Goal: Task Accomplishment & Management: Manage account settings

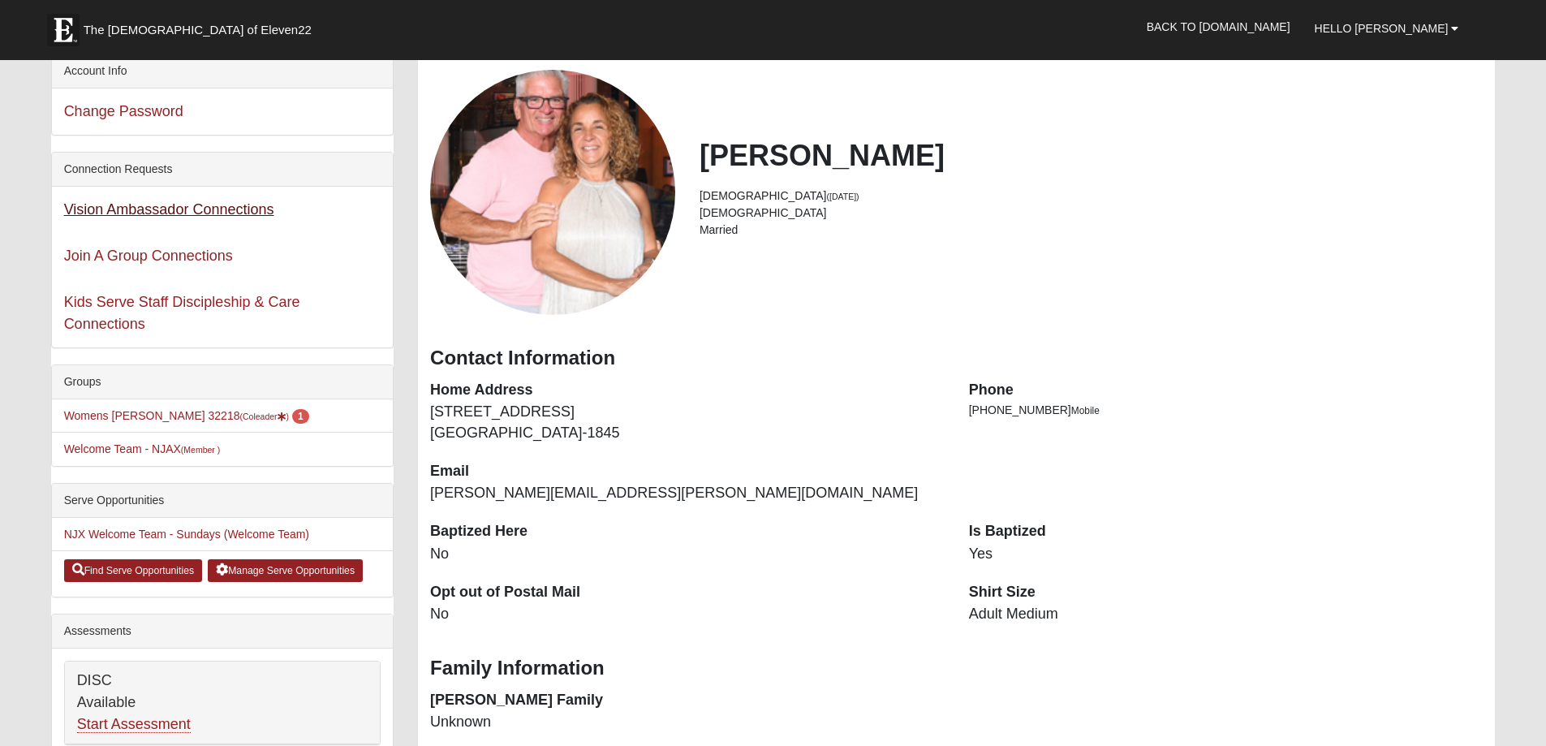
scroll to position [162, 0]
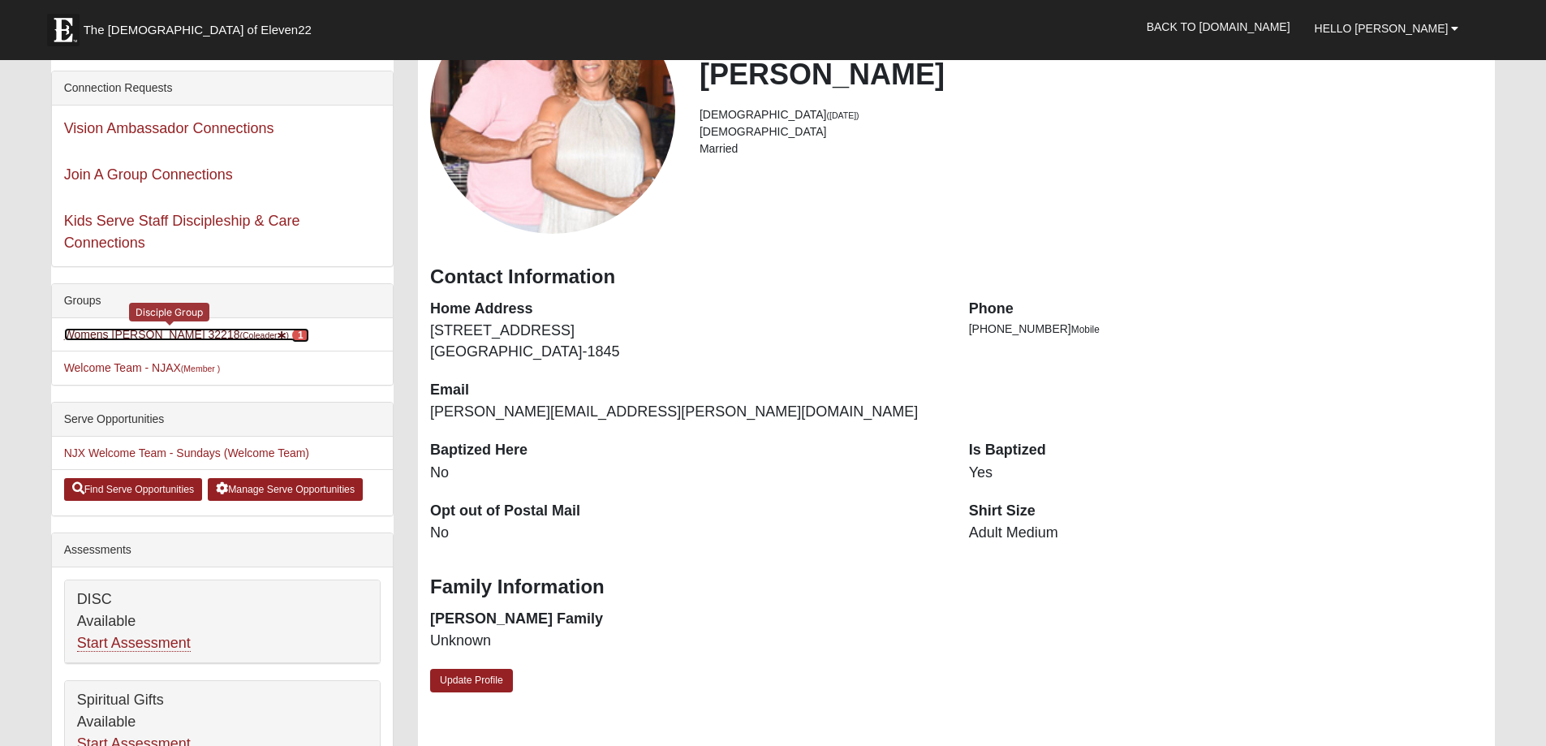
click at [158, 337] on link "Womens [PERSON_NAME] 32218 (Coleader ) 1" at bounding box center [186, 334] width 245 height 13
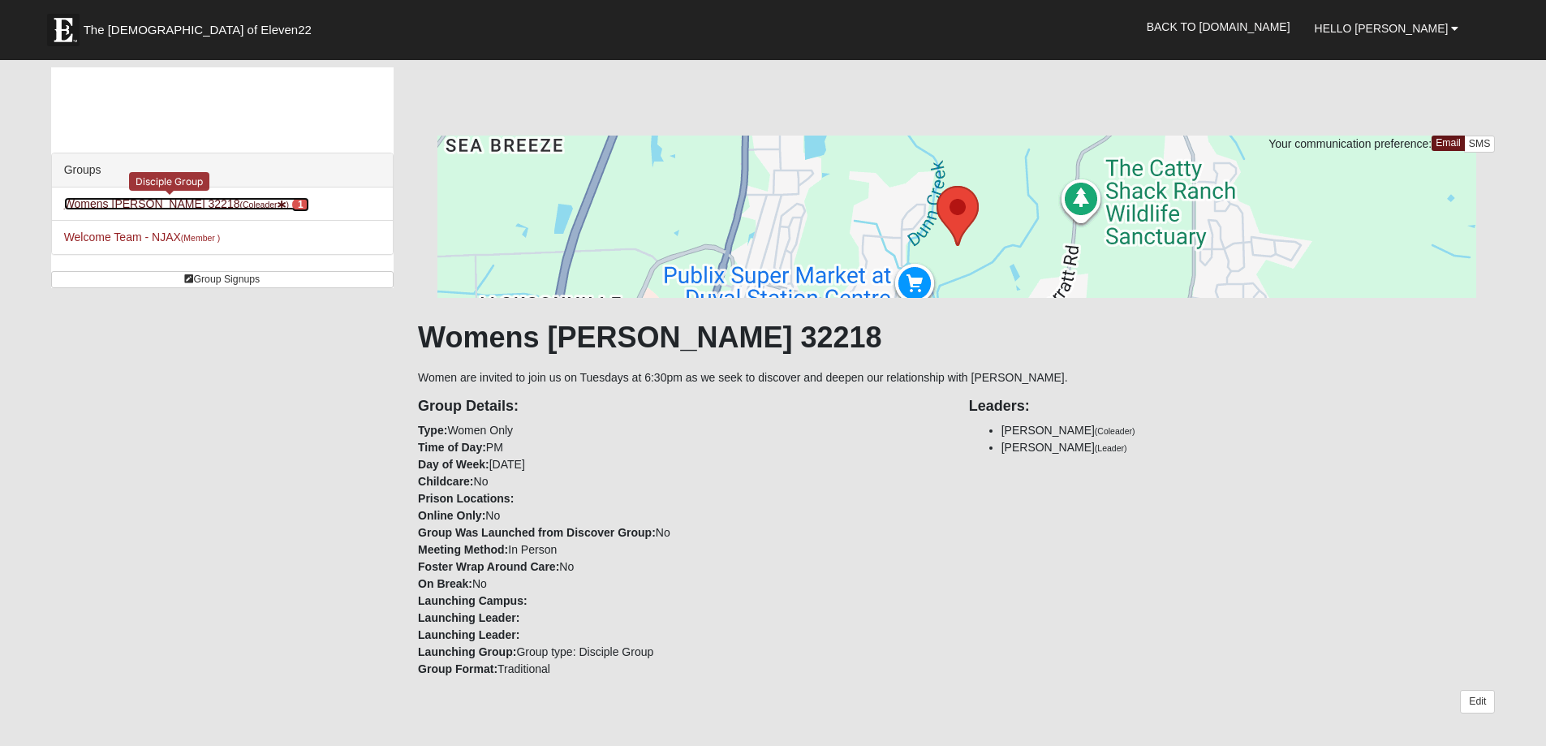
click at [192, 203] on link "Womens Grissinger 32218 (Coleader ) 1" at bounding box center [186, 203] width 245 height 13
click at [292, 200] on span "1" at bounding box center [300, 204] width 17 height 15
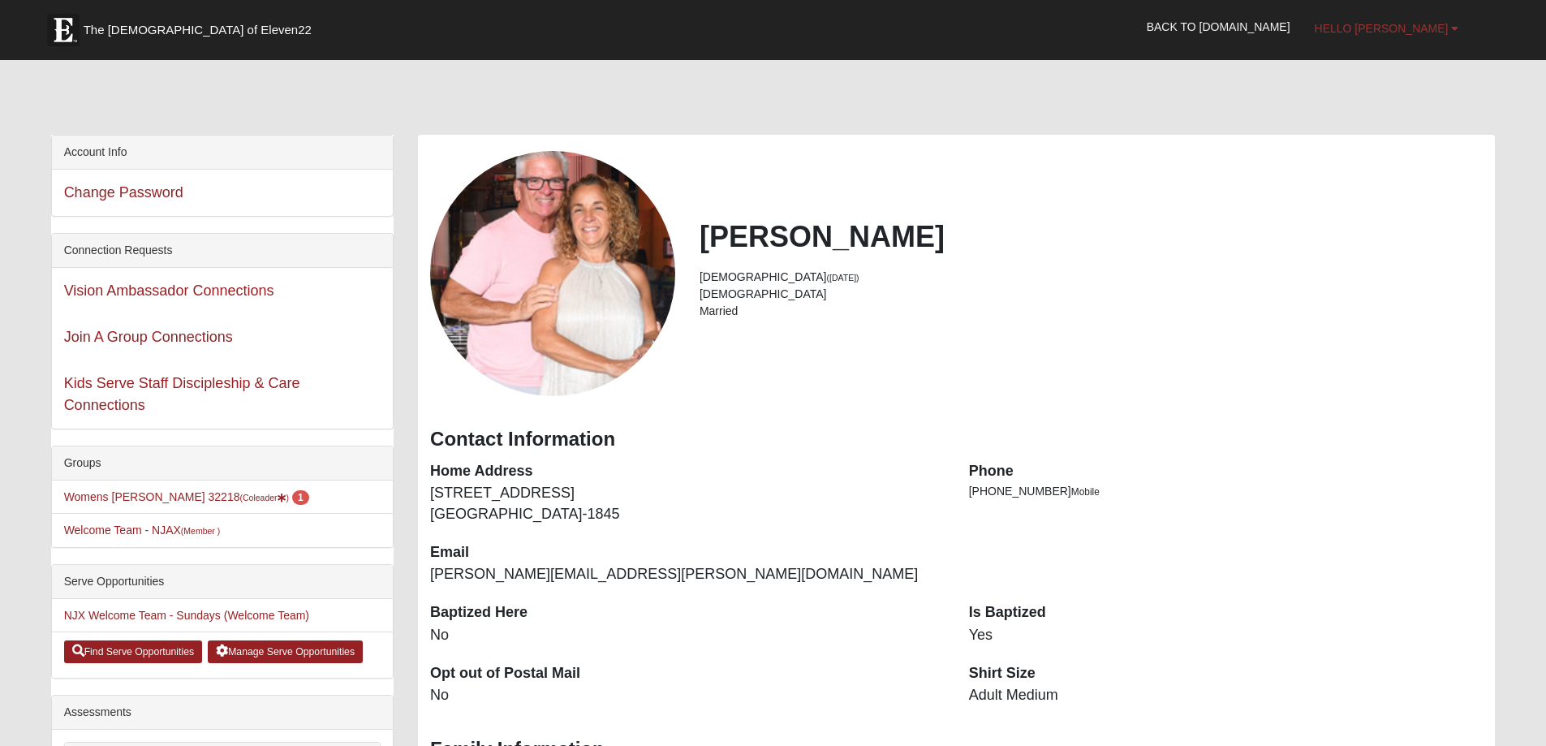
click at [1425, 41] on link "Hello [PERSON_NAME]" at bounding box center [1387, 28] width 169 height 41
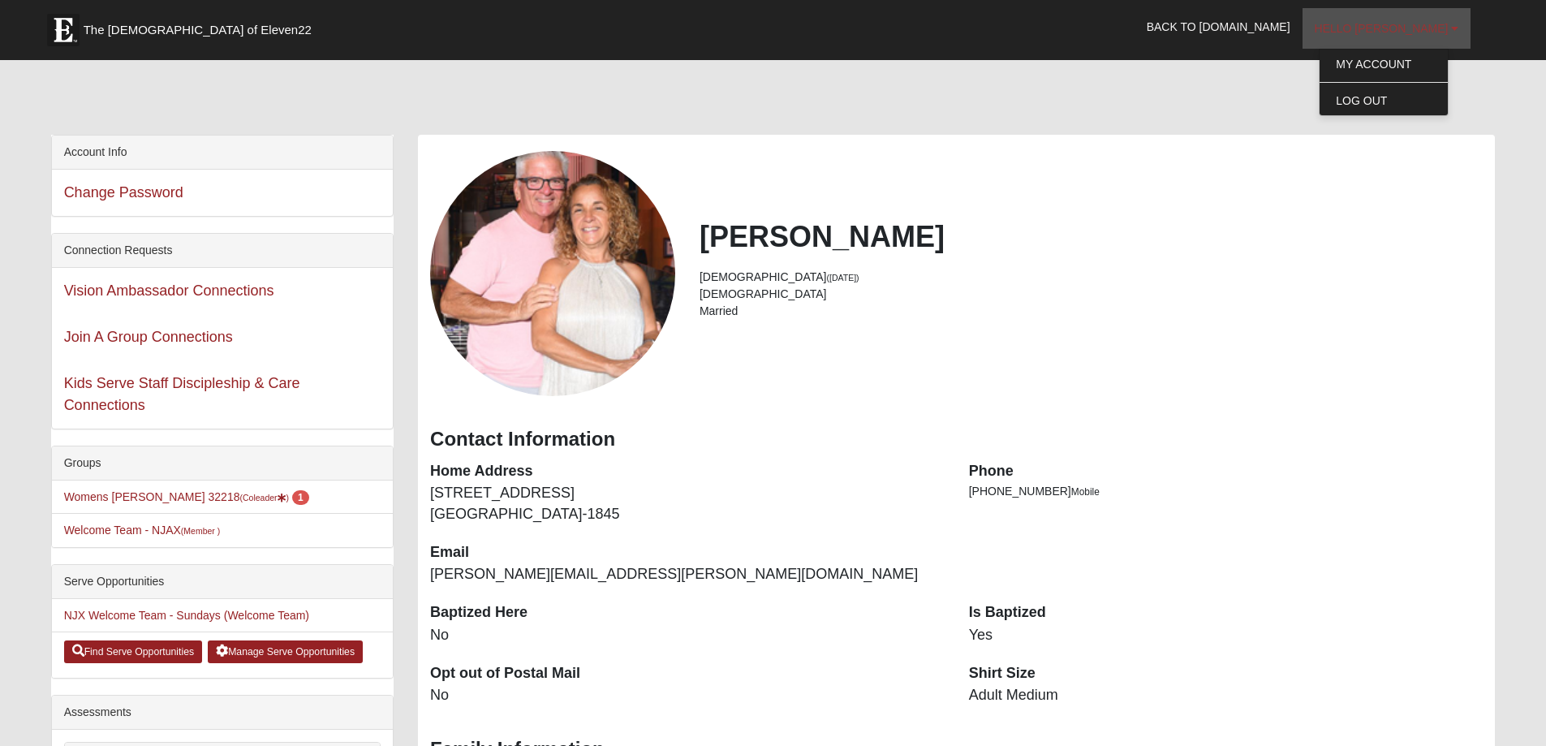
click at [1419, 37] on link "Hello [PERSON_NAME]" at bounding box center [1387, 28] width 169 height 41
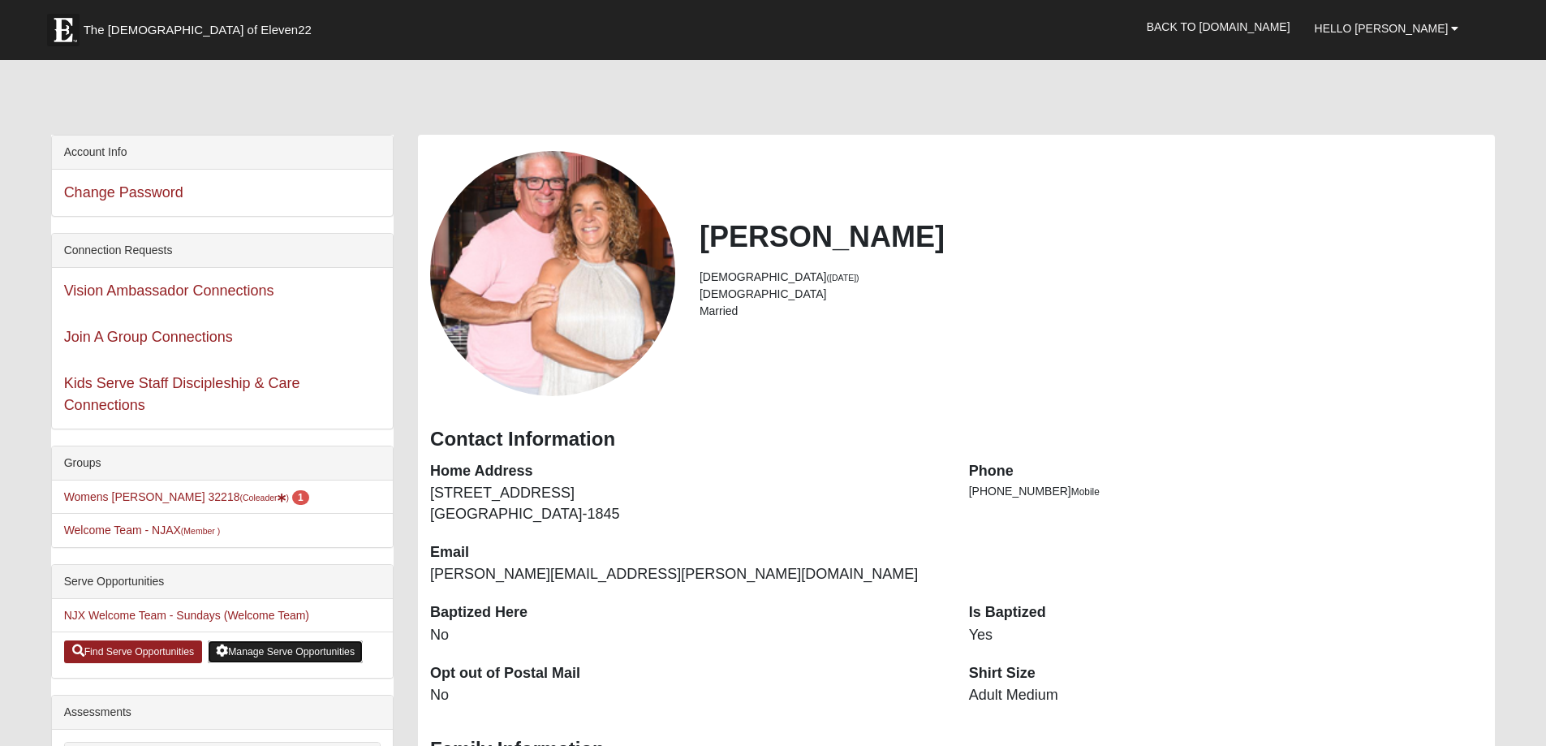
click at [311, 656] on link "Manage Serve Opportunities" at bounding box center [285, 651] width 155 height 23
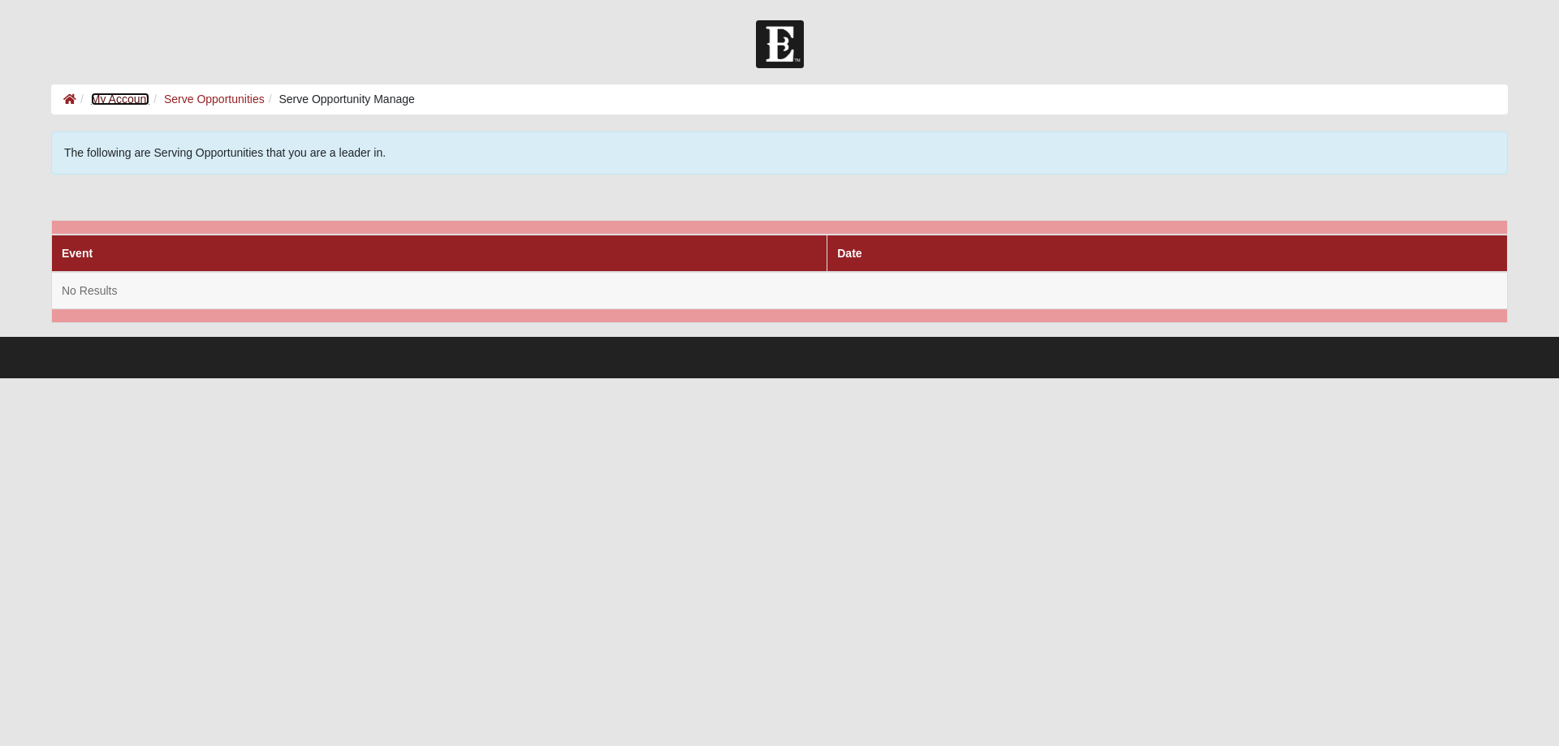
click at [114, 99] on link "My Account" at bounding box center [120, 99] width 58 height 13
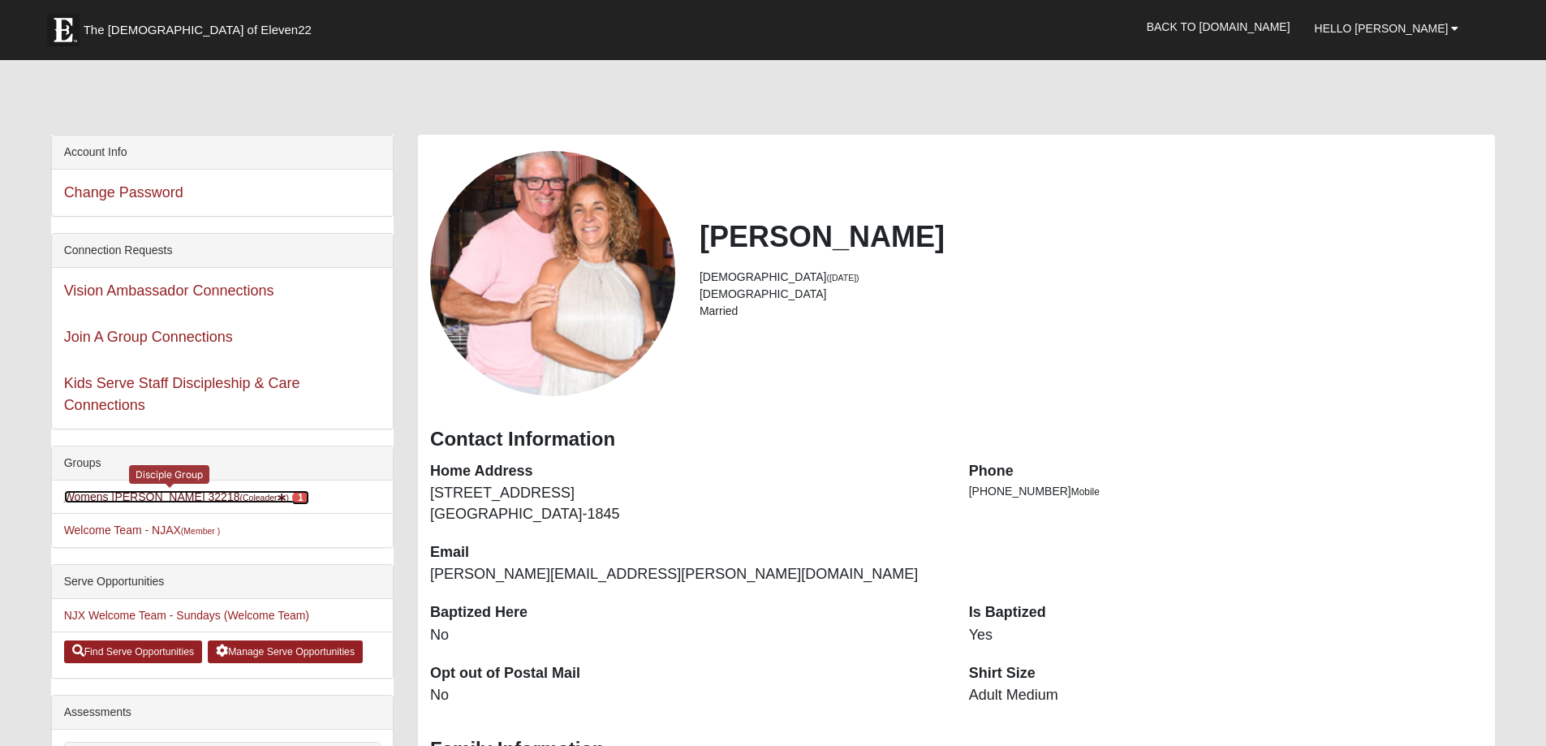
click at [180, 499] on link "Womens [PERSON_NAME] 32218 (Coleader ) 1" at bounding box center [186, 496] width 245 height 13
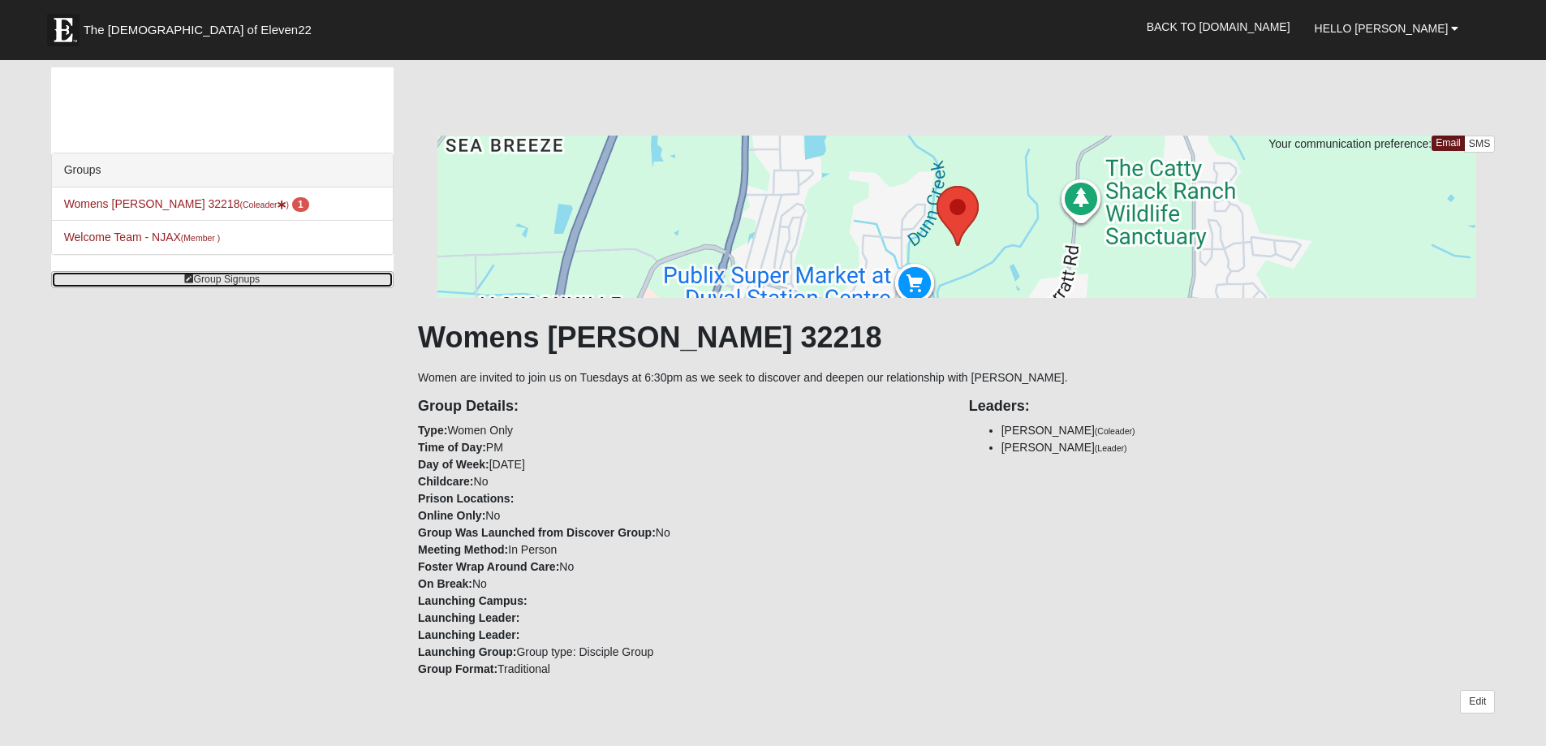
click at [232, 279] on link "Group Signups" at bounding box center [222, 279] width 343 height 17
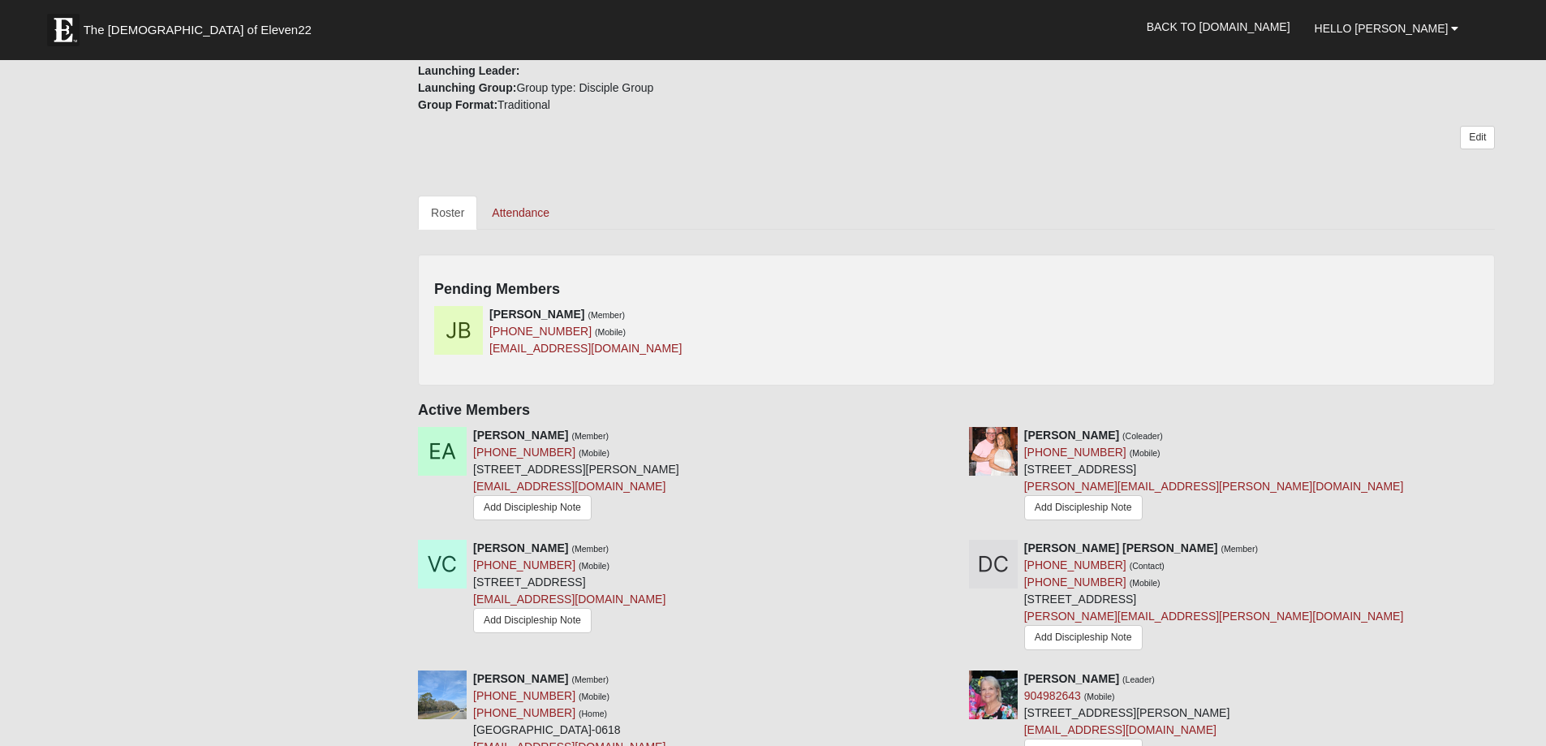
scroll to position [568, 0]
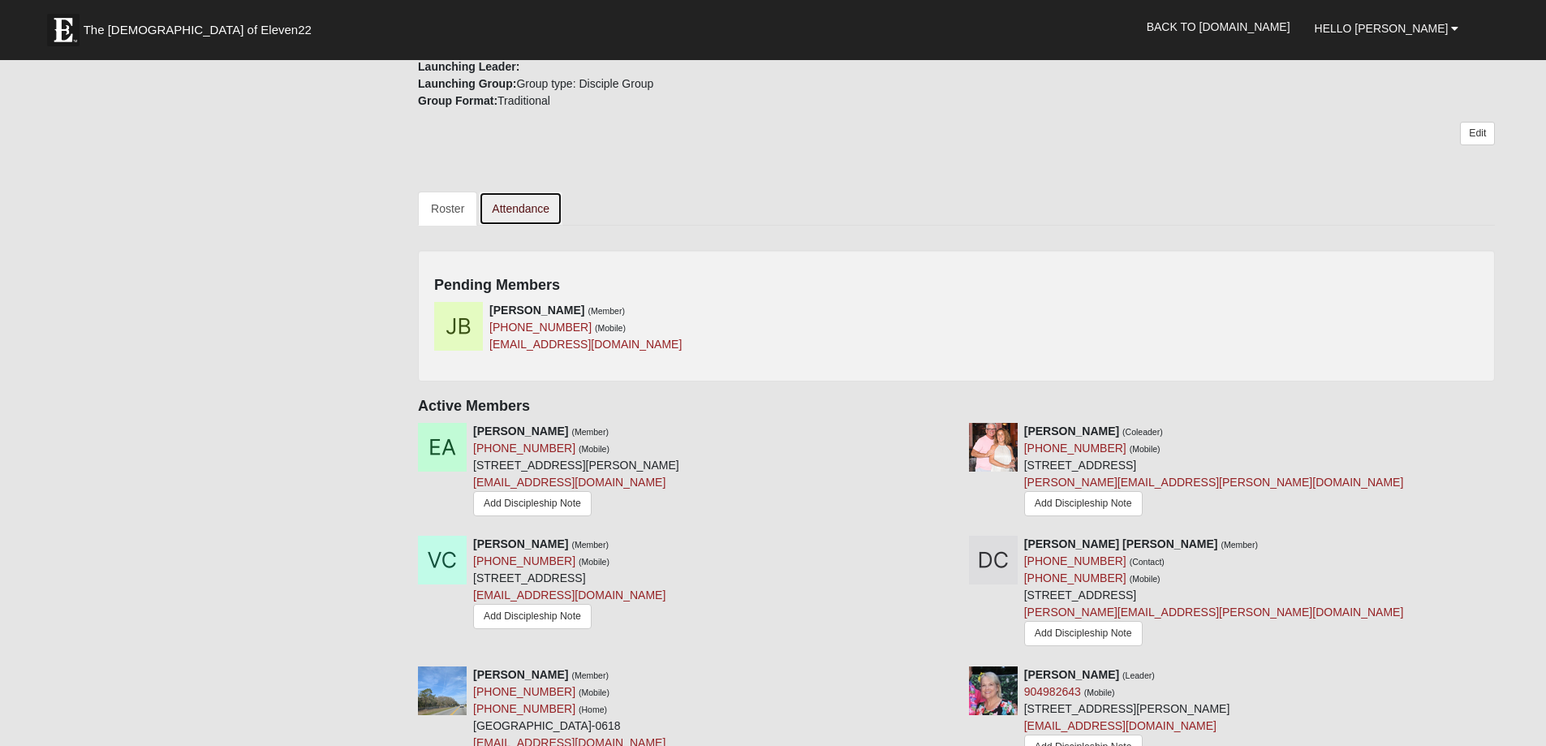
click at [523, 202] on link "Attendance" at bounding box center [521, 209] width 84 height 34
click at [521, 204] on link "Attendance" at bounding box center [521, 209] width 84 height 34
click at [528, 207] on link "Attendance" at bounding box center [521, 209] width 84 height 34
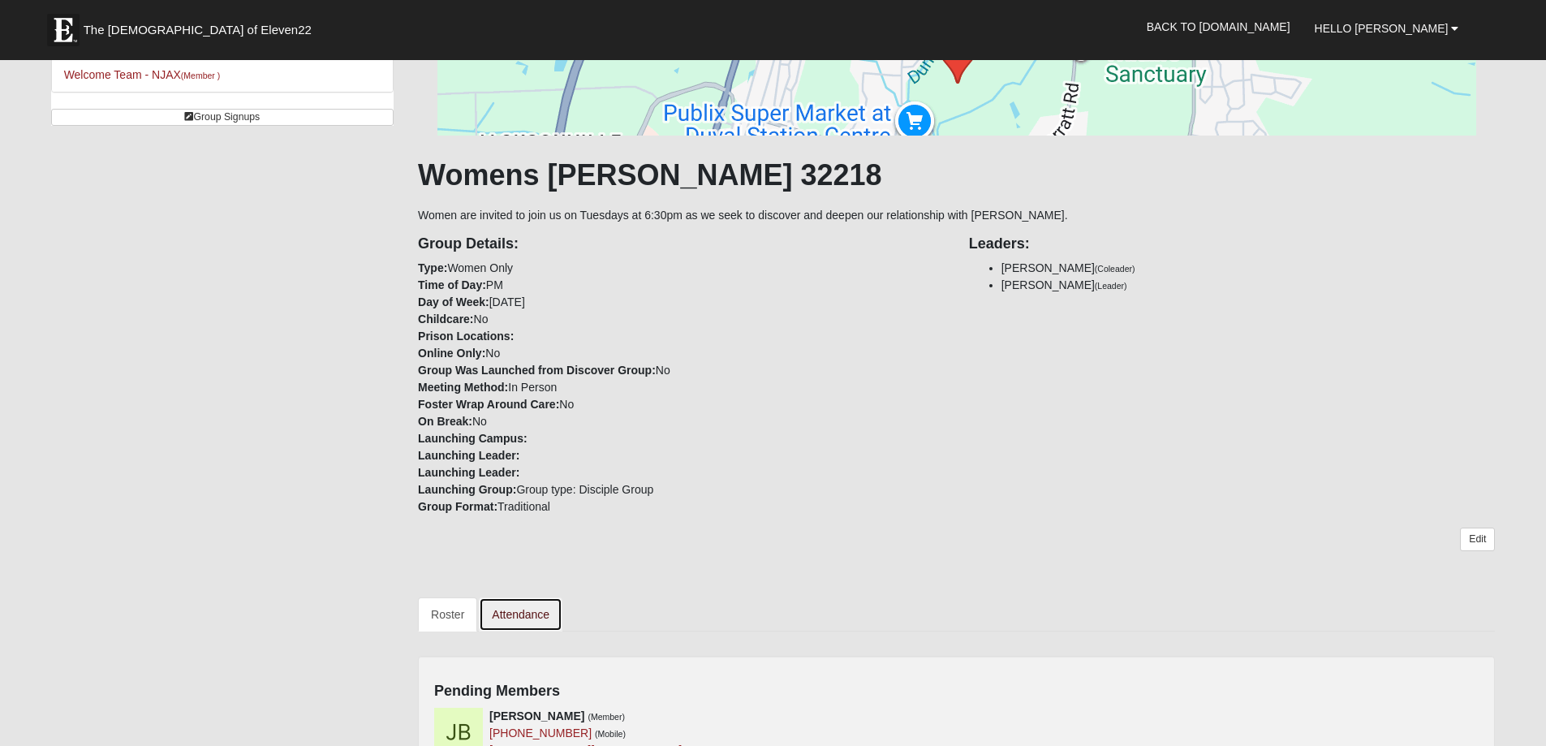
scroll to position [0, 0]
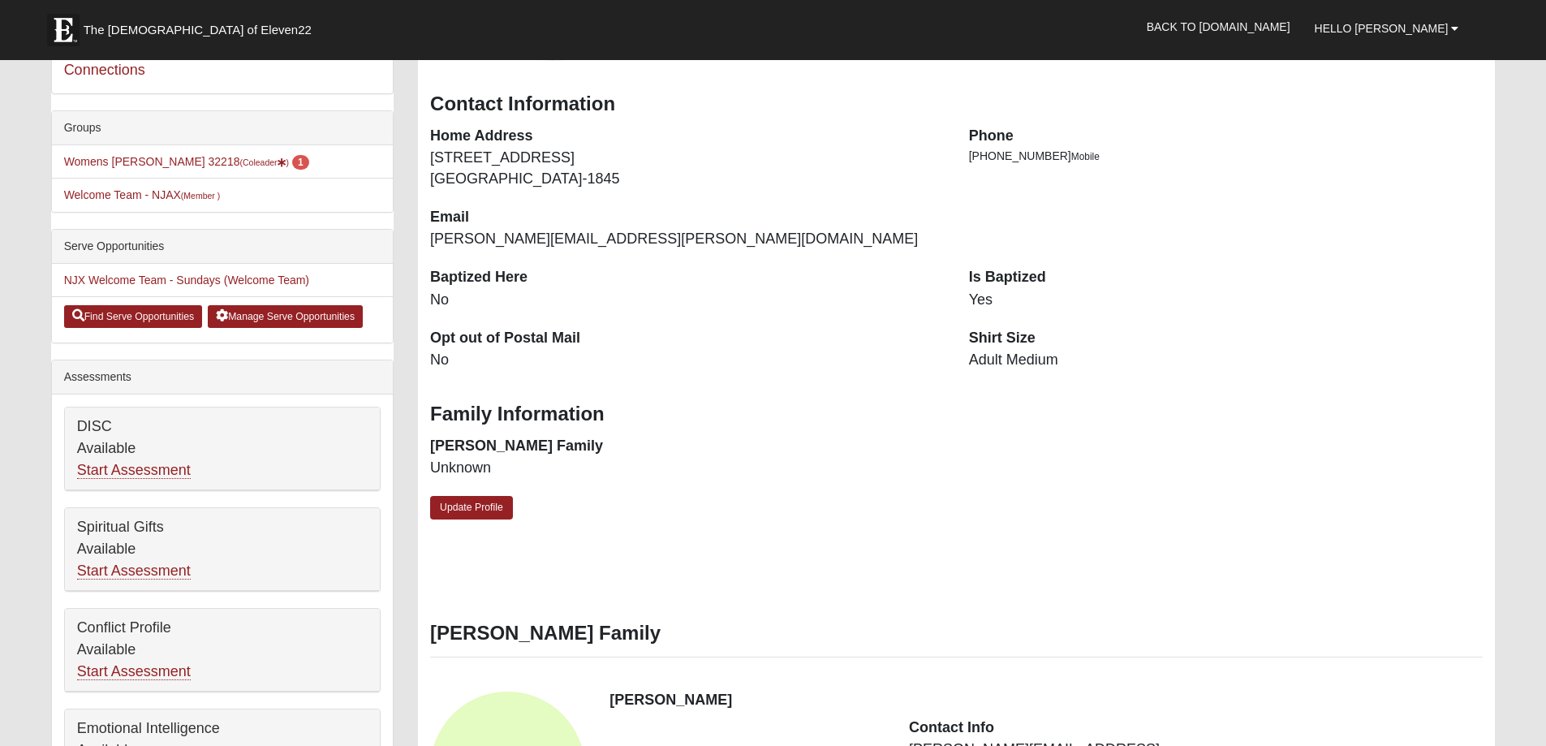
scroll to position [325, 0]
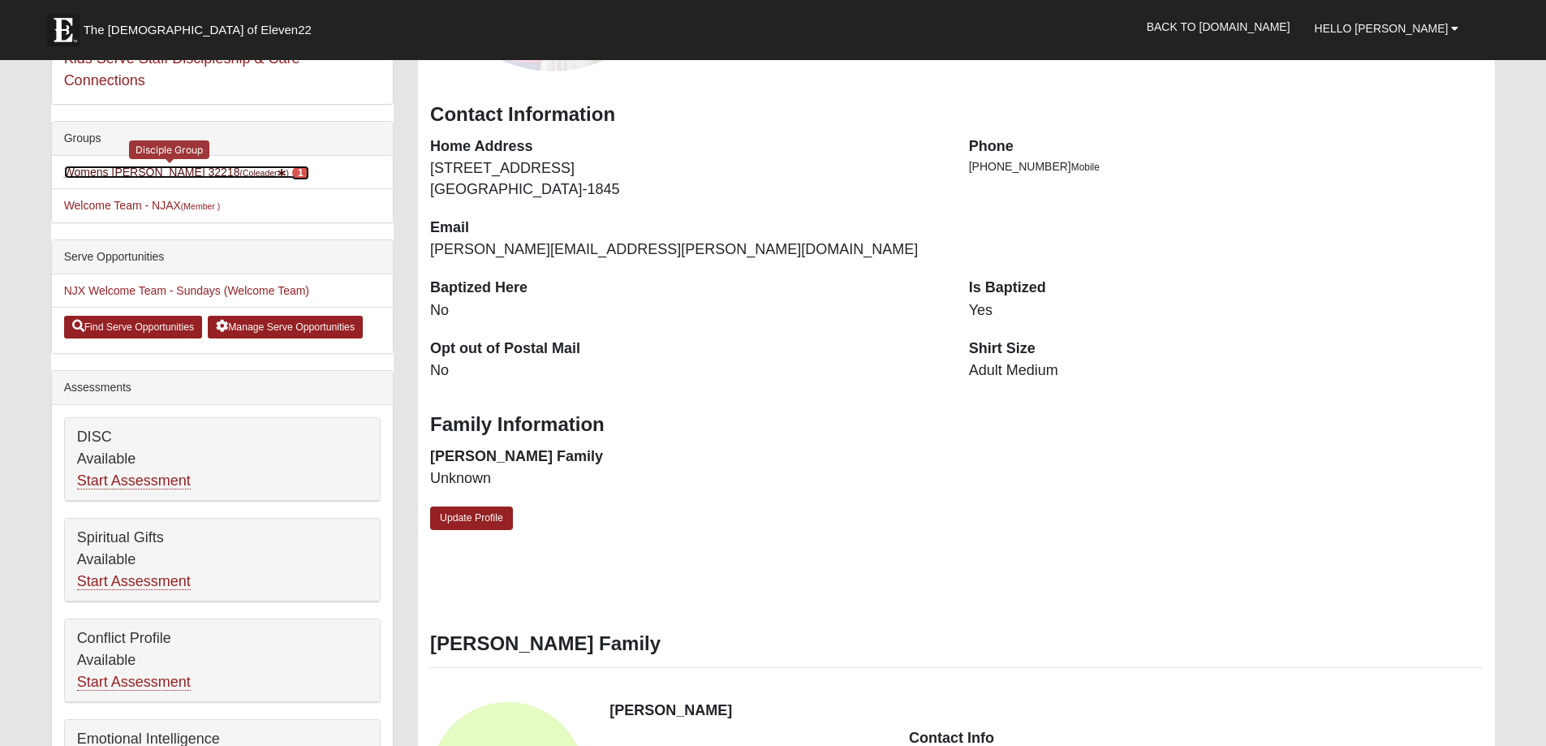
click at [148, 177] on link "Womens [PERSON_NAME] 32218 (Coleader ) 1" at bounding box center [186, 172] width 245 height 13
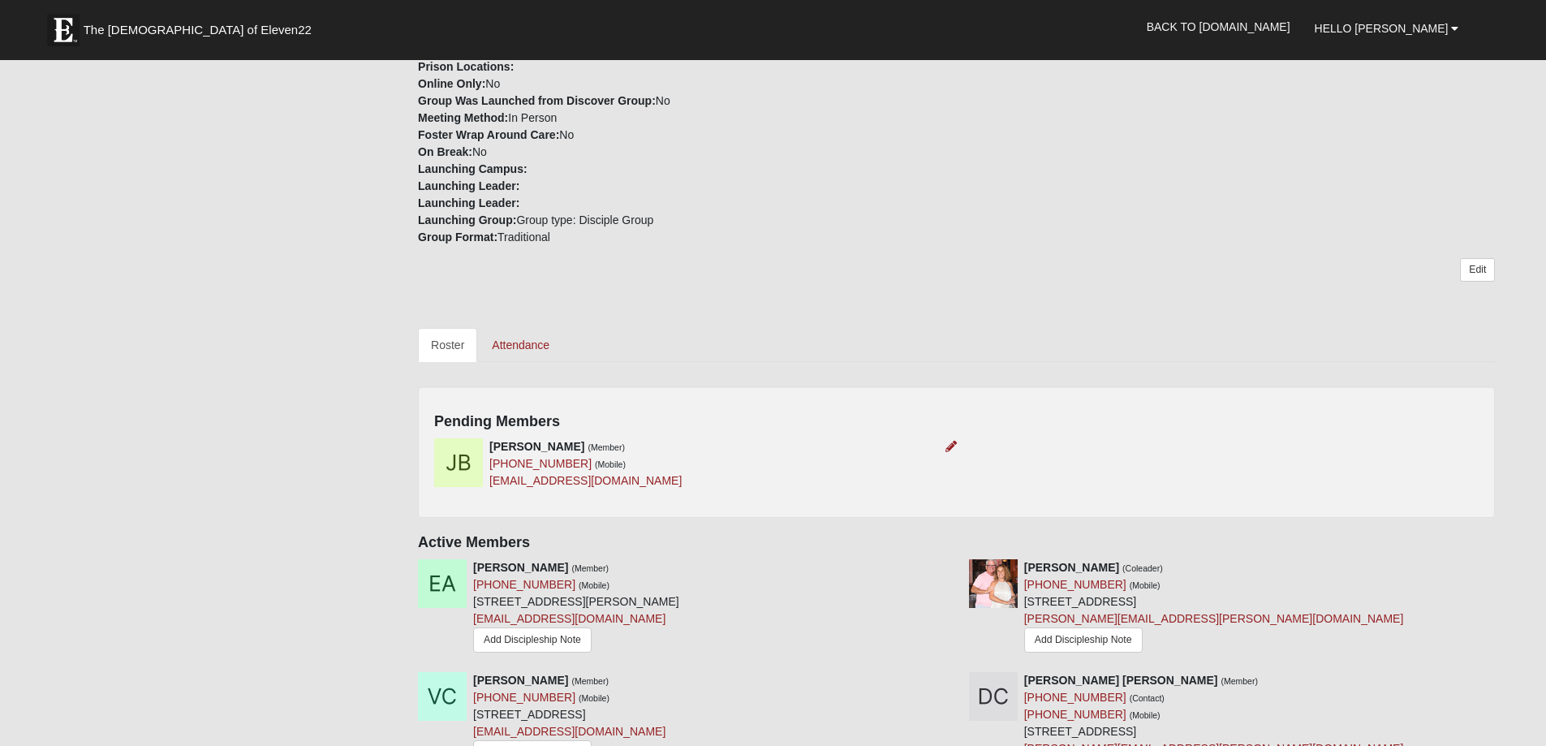
scroll to position [568, 0]
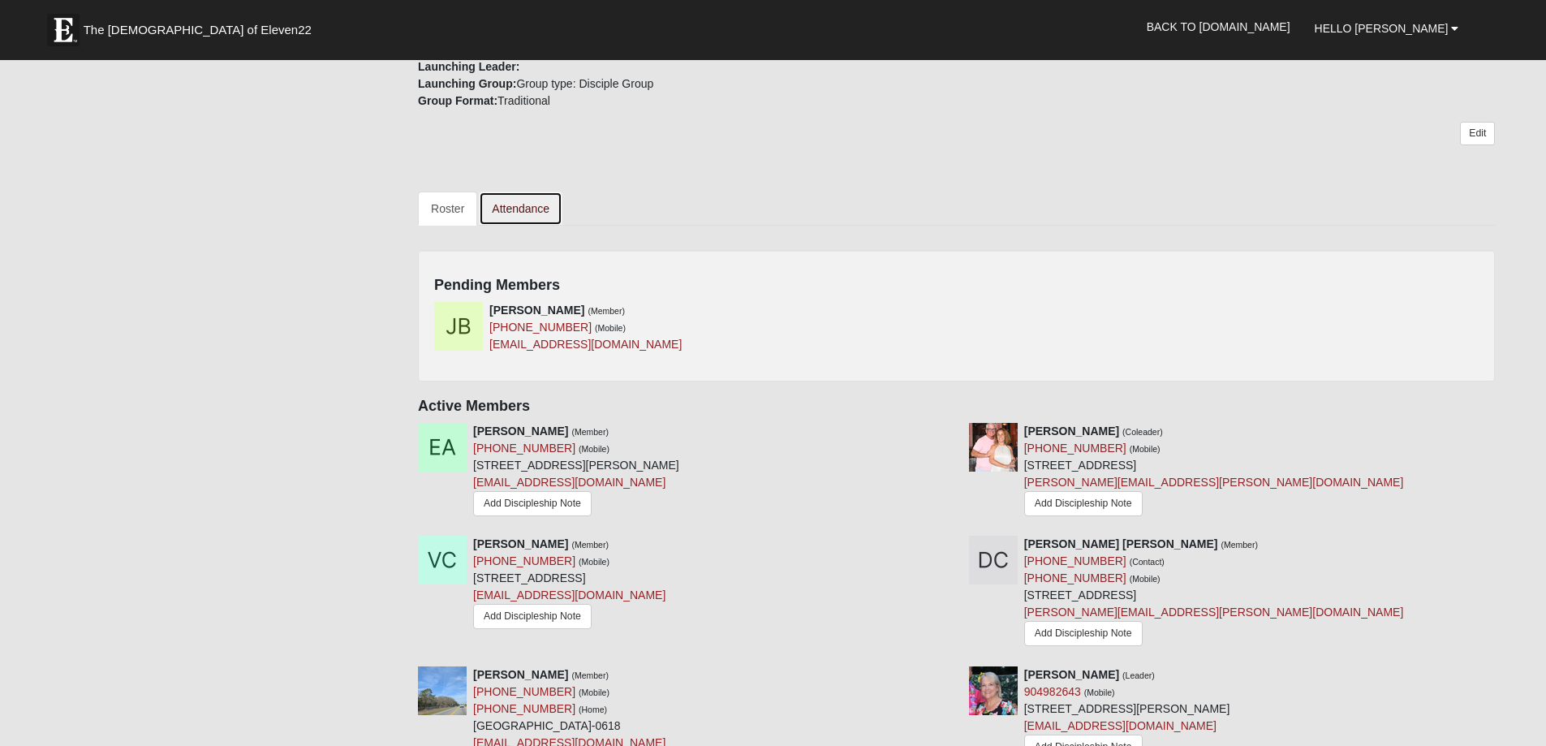
click at [526, 212] on link "Attendance" at bounding box center [521, 209] width 84 height 34
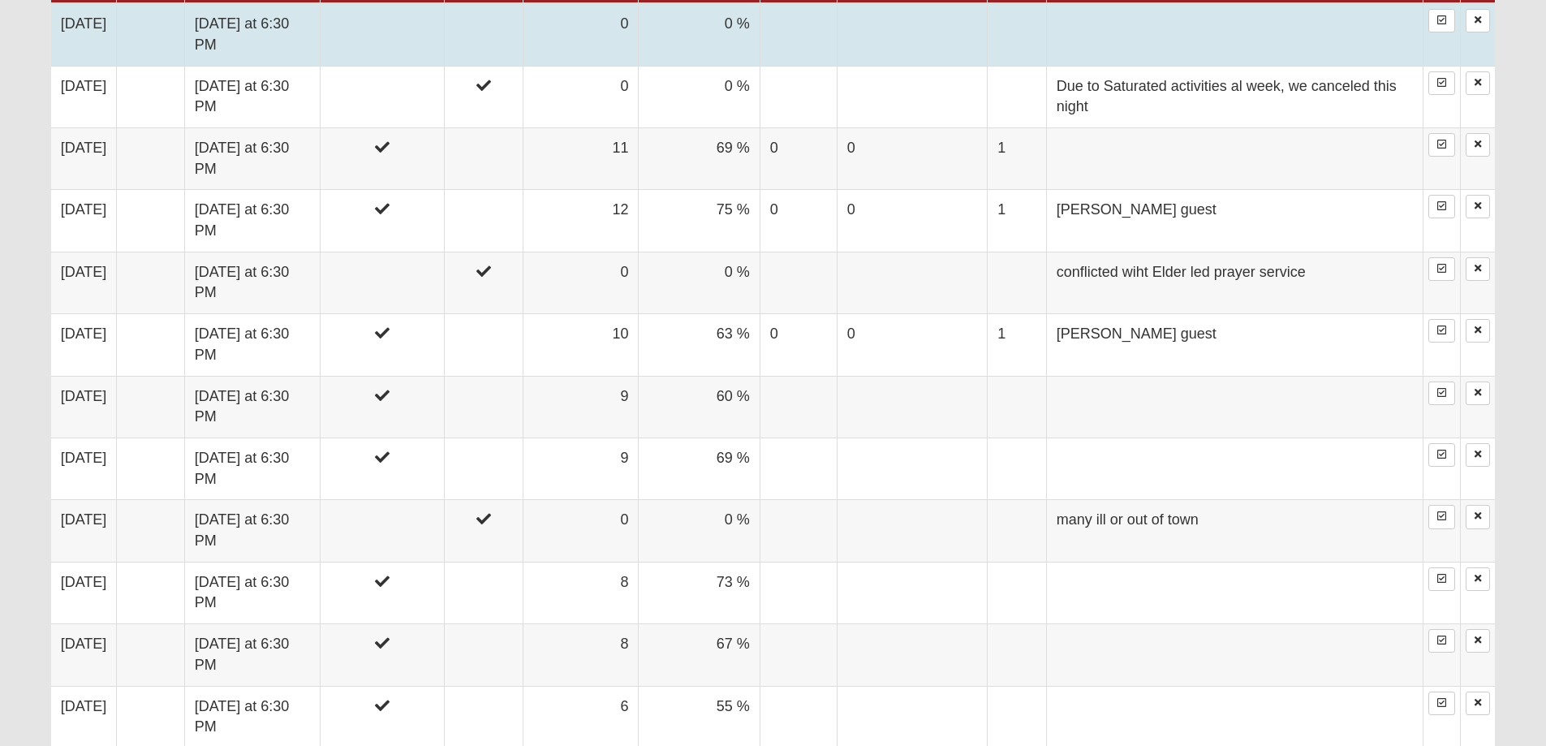
scroll to position [926, 0]
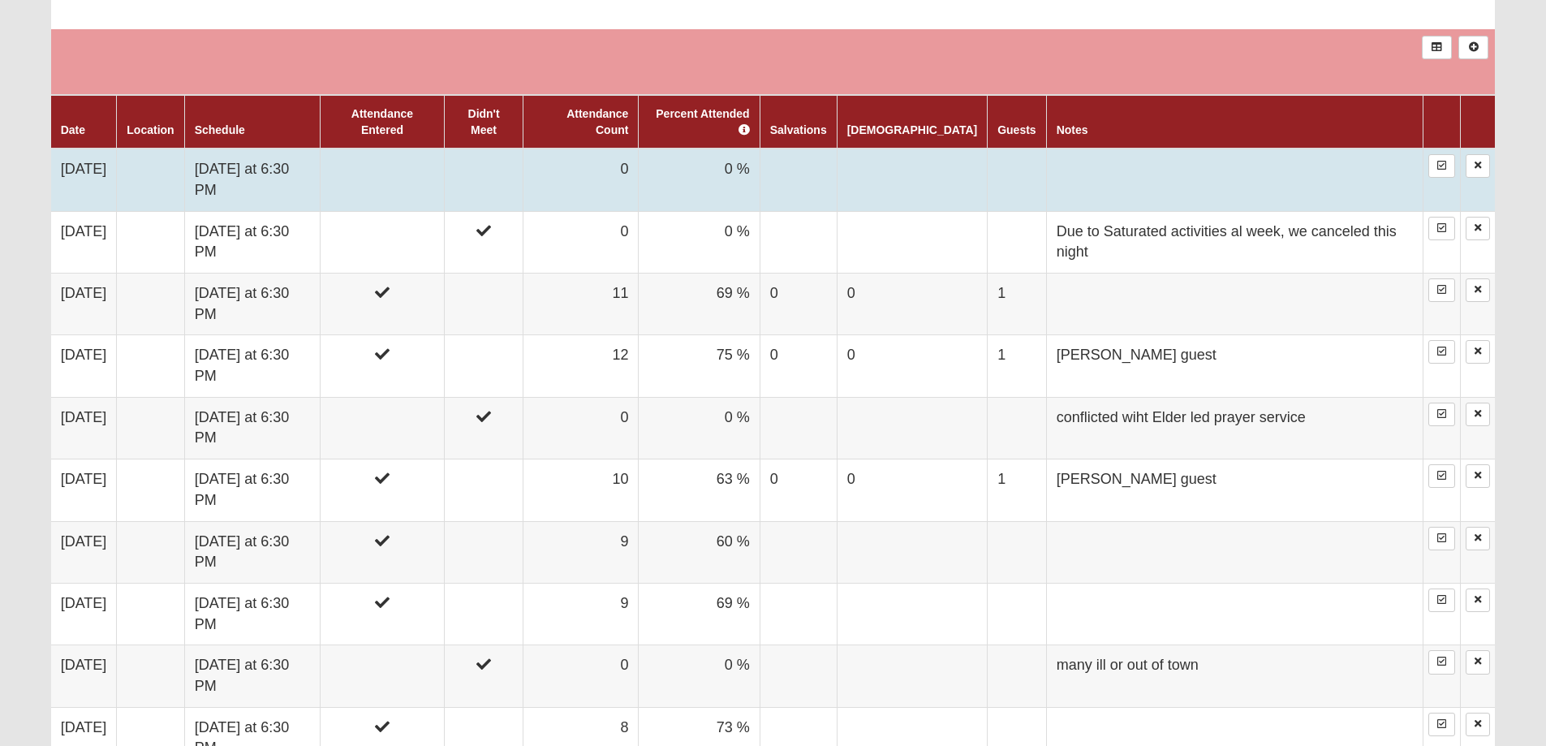
click at [692, 151] on td "0 %" at bounding box center [699, 180] width 121 height 63
click at [639, 149] on td "0" at bounding box center [581, 180] width 115 height 63
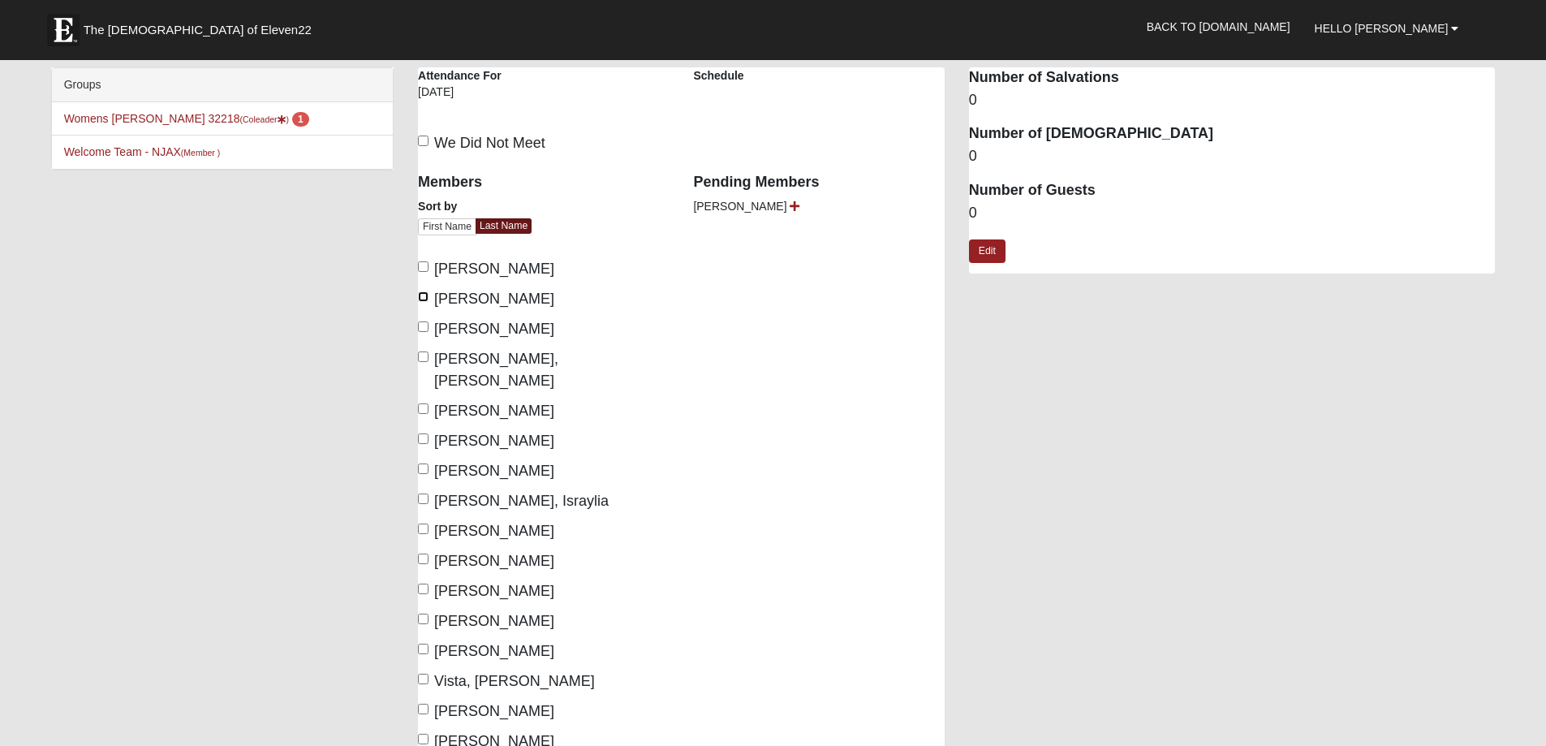
click at [425, 295] on input "Chadwell, Susan" at bounding box center [423, 296] width 11 height 11
checkbox input "true"
click at [420, 355] on input "Curt, Debora" at bounding box center [423, 356] width 11 height 11
checkbox input "true"
click at [427, 554] on input "Porter-Gaitan, Lynne" at bounding box center [423, 559] width 11 height 11
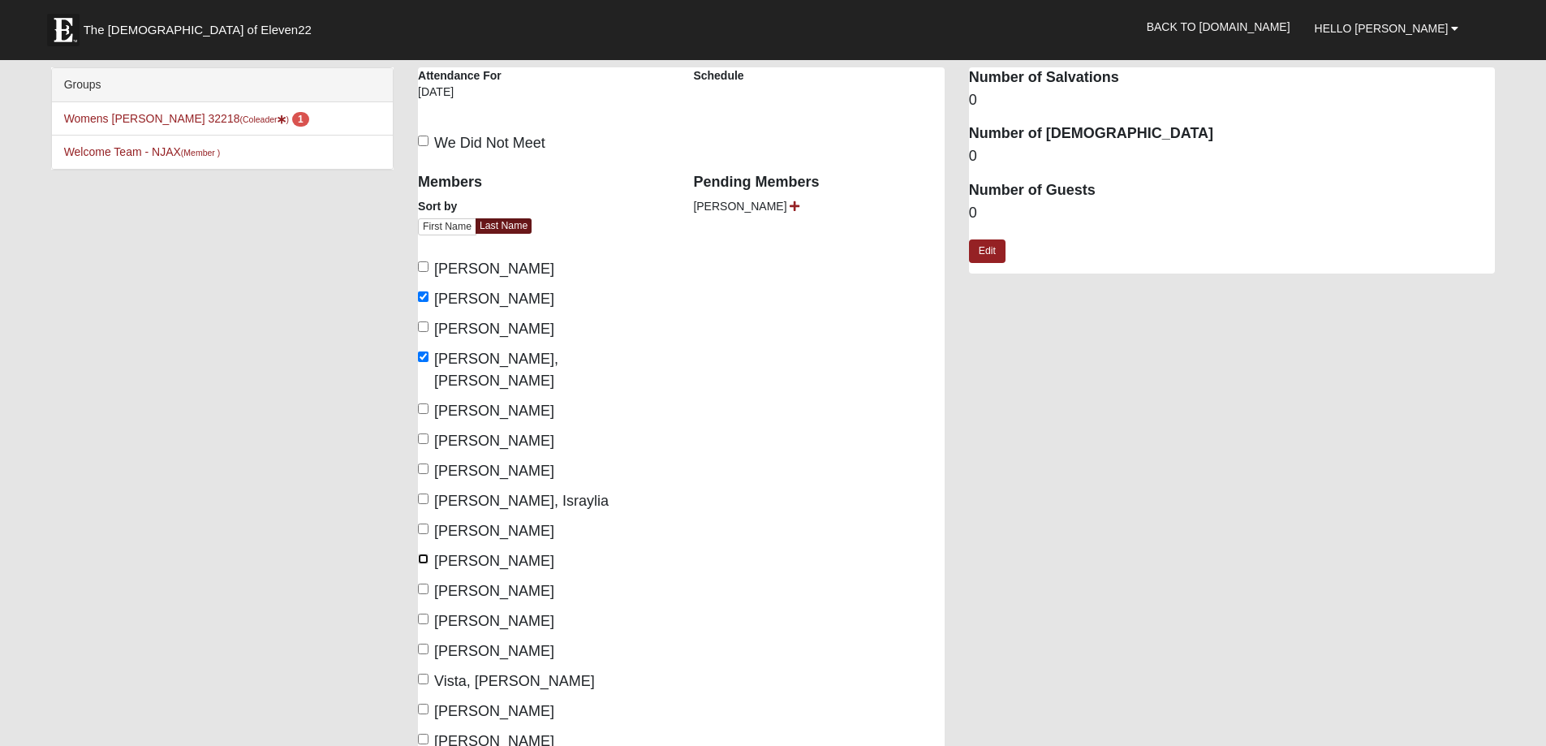
checkbox input "true"
click at [427, 584] on input "Rodriguez, Mariah" at bounding box center [423, 589] width 11 height 11
checkbox input "true"
click at [423, 674] on input "Vista, Tina" at bounding box center [423, 679] width 11 height 11
checkbox input "true"
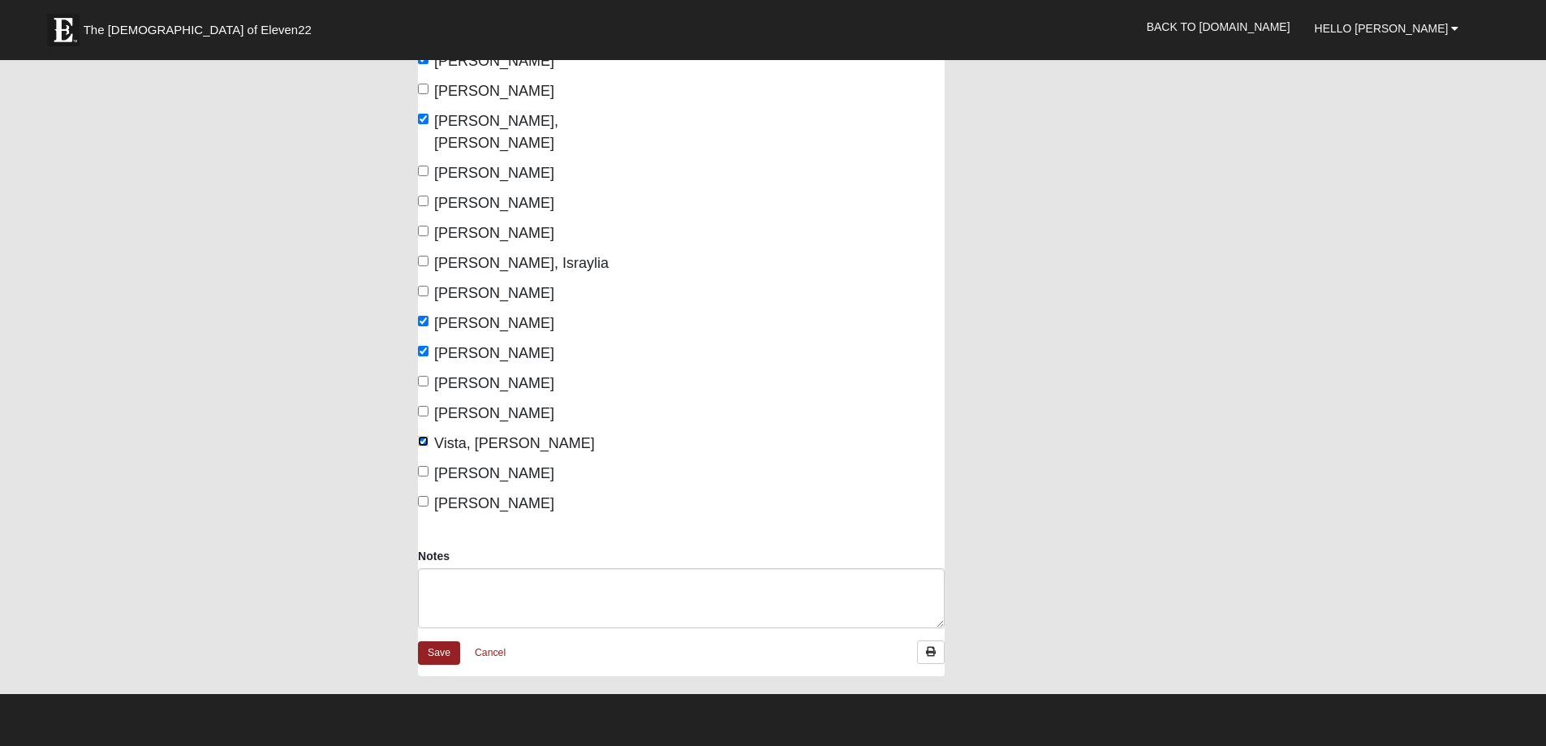
scroll to position [244, 0]
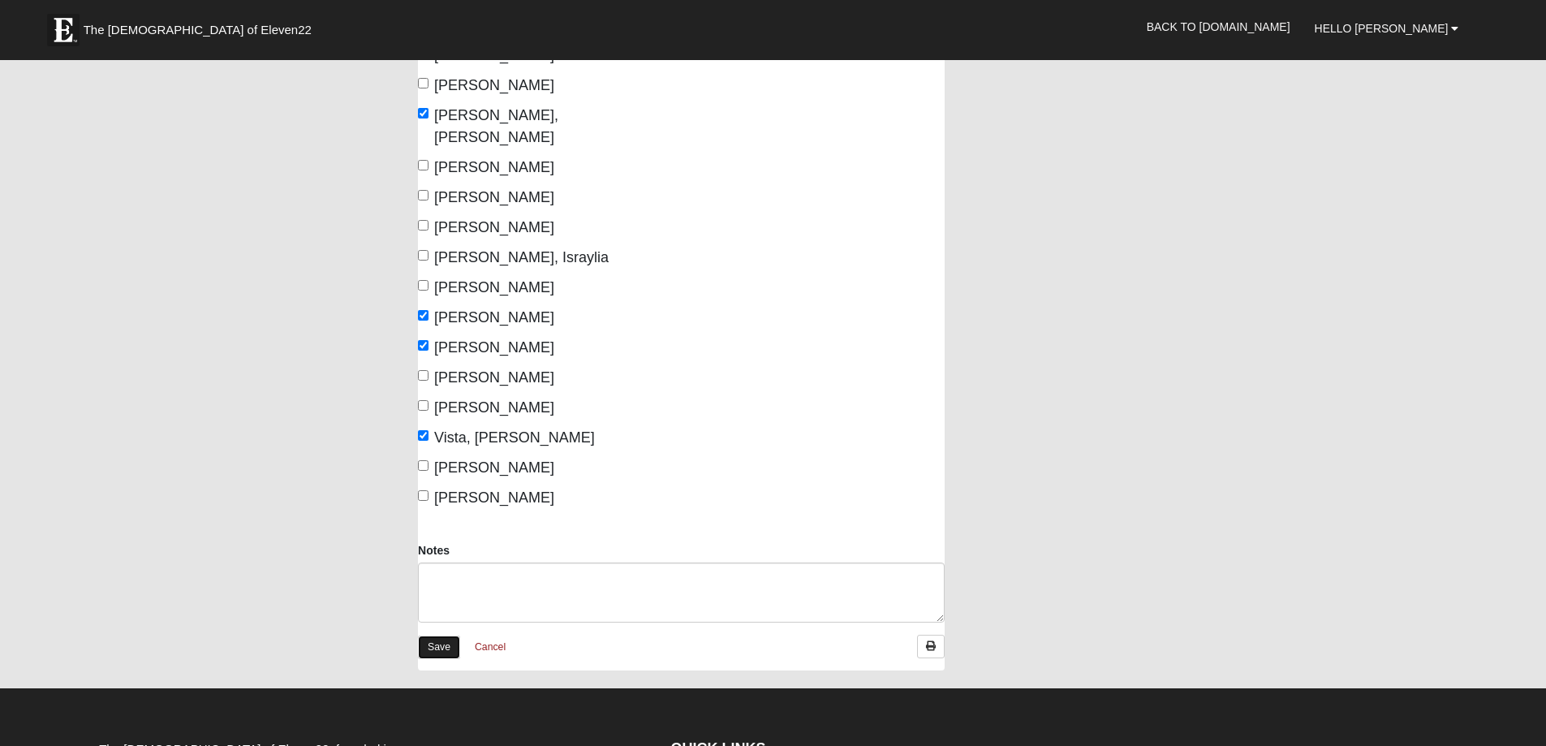
click at [445, 636] on link "Save" at bounding box center [439, 648] width 42 height 24
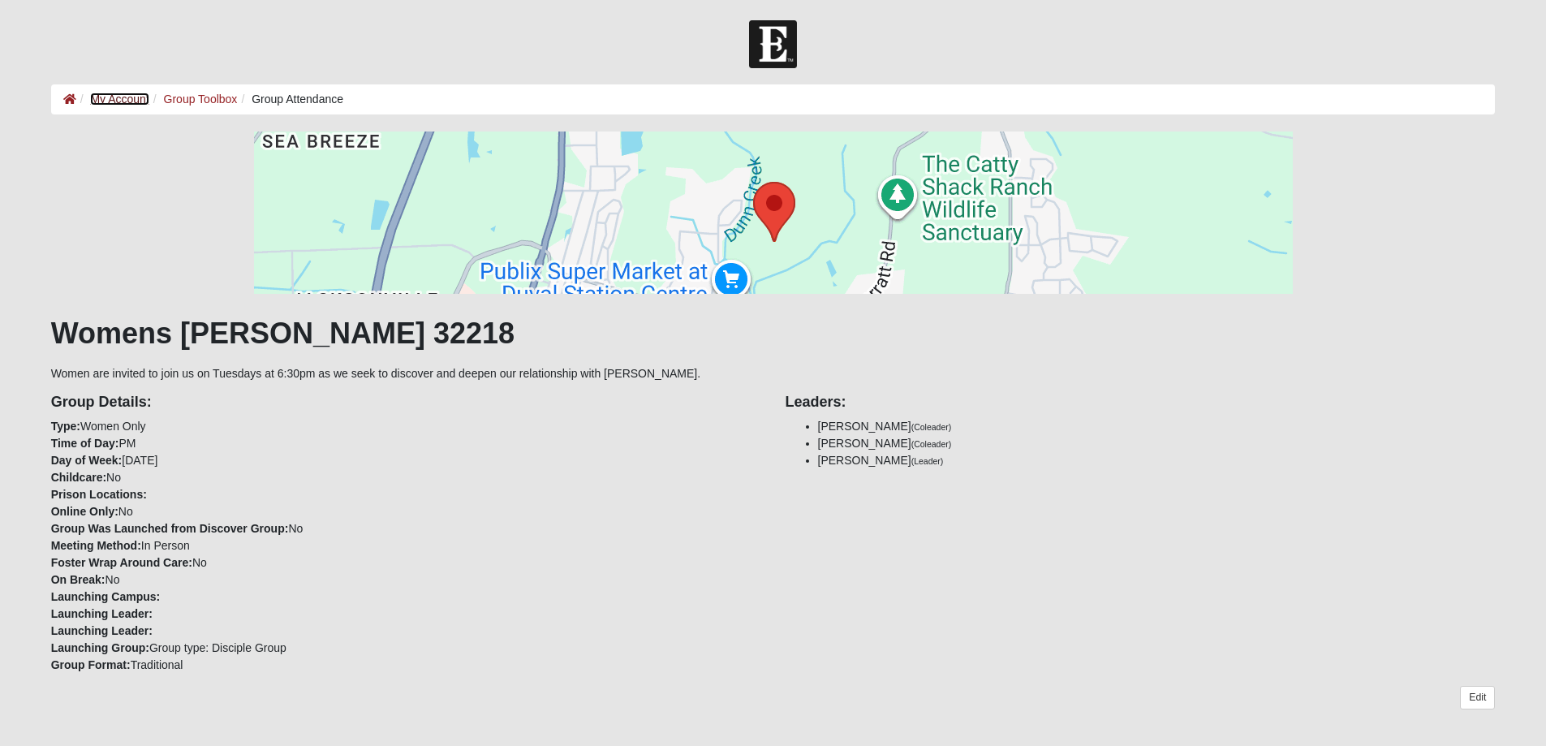
click at [116, 97] on link "My Account" at bounding box center [119, 99] width 58 height 13
